Goal: Information Seeking & Learning: Learn about a topic

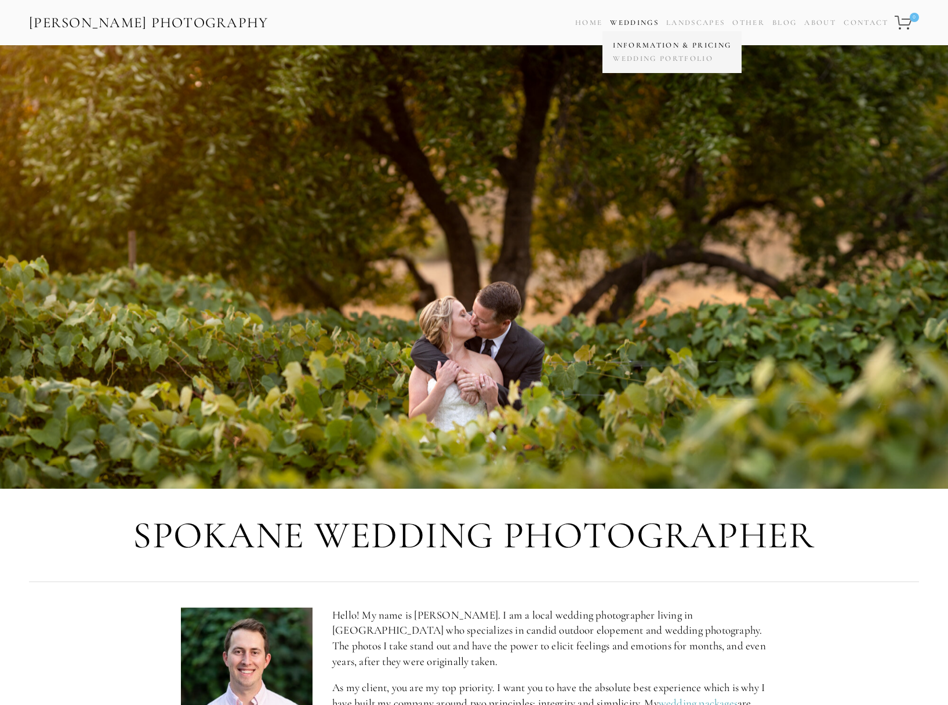
scroll to position [1, 0]
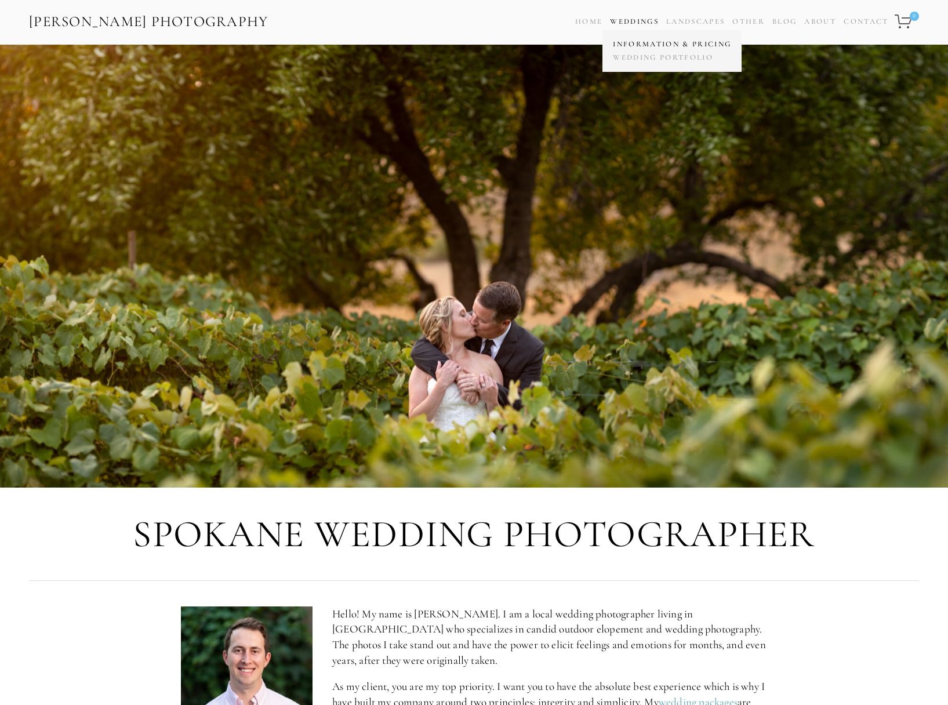
click at [637, 45] on link "Information & Pricing" at bounding box center [672, 44] width 124 height 13
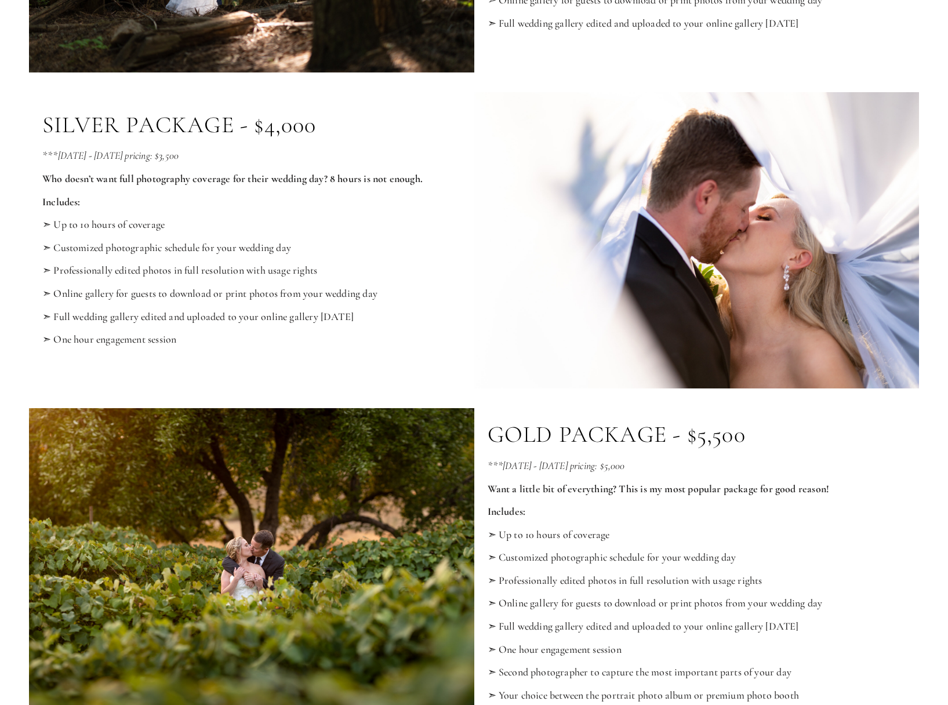
scroll to position [772, 0]
